Goal: Task Accomplishment & Management: Manage account settings

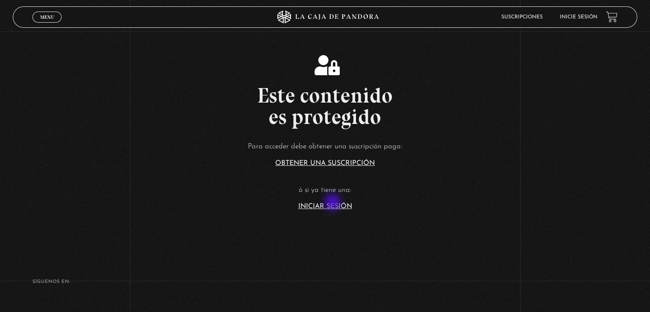
click at [334, 203] on link "Iniciar Sesión" at bounding box center [325, 206] width 54 height 7
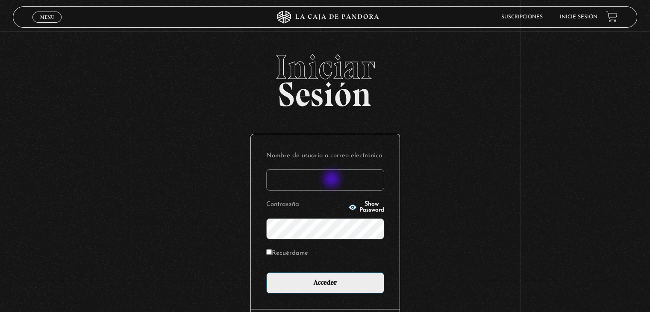
click at [333, 180] on input "Nombre de usuario o correo electrónico" at bounding box center [325, 179] width 118 height 21
type input "movilchez98@gmail.com"
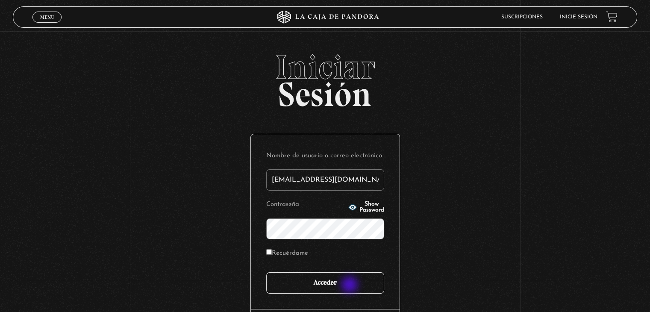
click at [351, 286] on input "Acceder" at bounding box center [325, 282] width 118 height 21
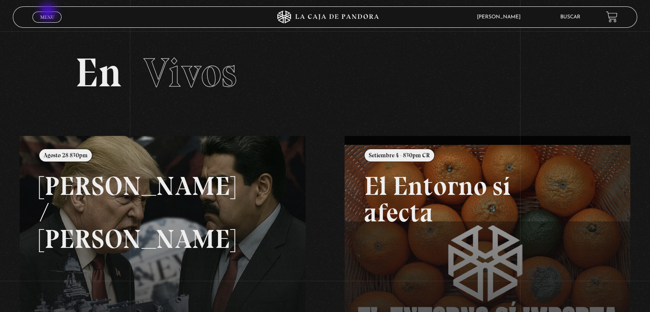
click at [49, 12] on link "Menu Cerrar" at bounding box center [46, 17] width 29 height 11
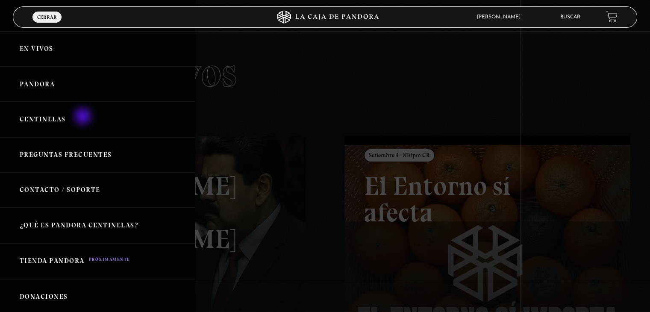
click at [84, 117] on link "Centinelas" at bounding box center [97, 119] width 195 height 35
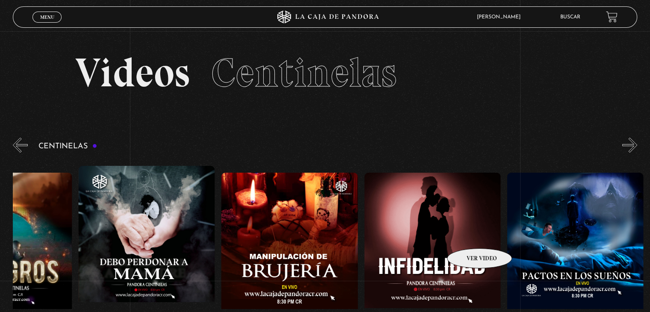
scroll to position [0, 4953]
